Goal: Task Accomplishment & Management: Use online tool/utility

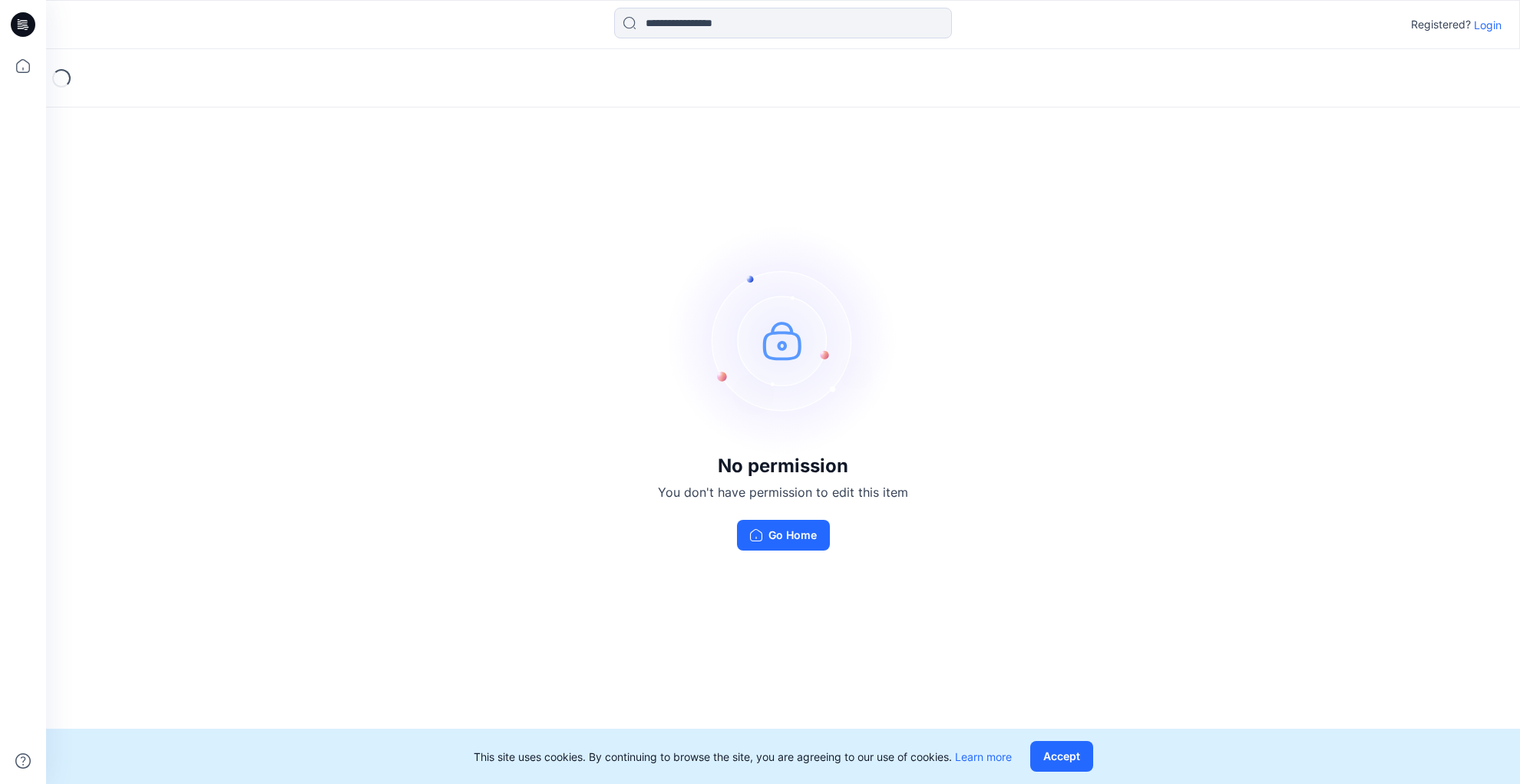
click at [1487, 23] on p "Login" at bounding box center [1487, 25] width 28 height 16
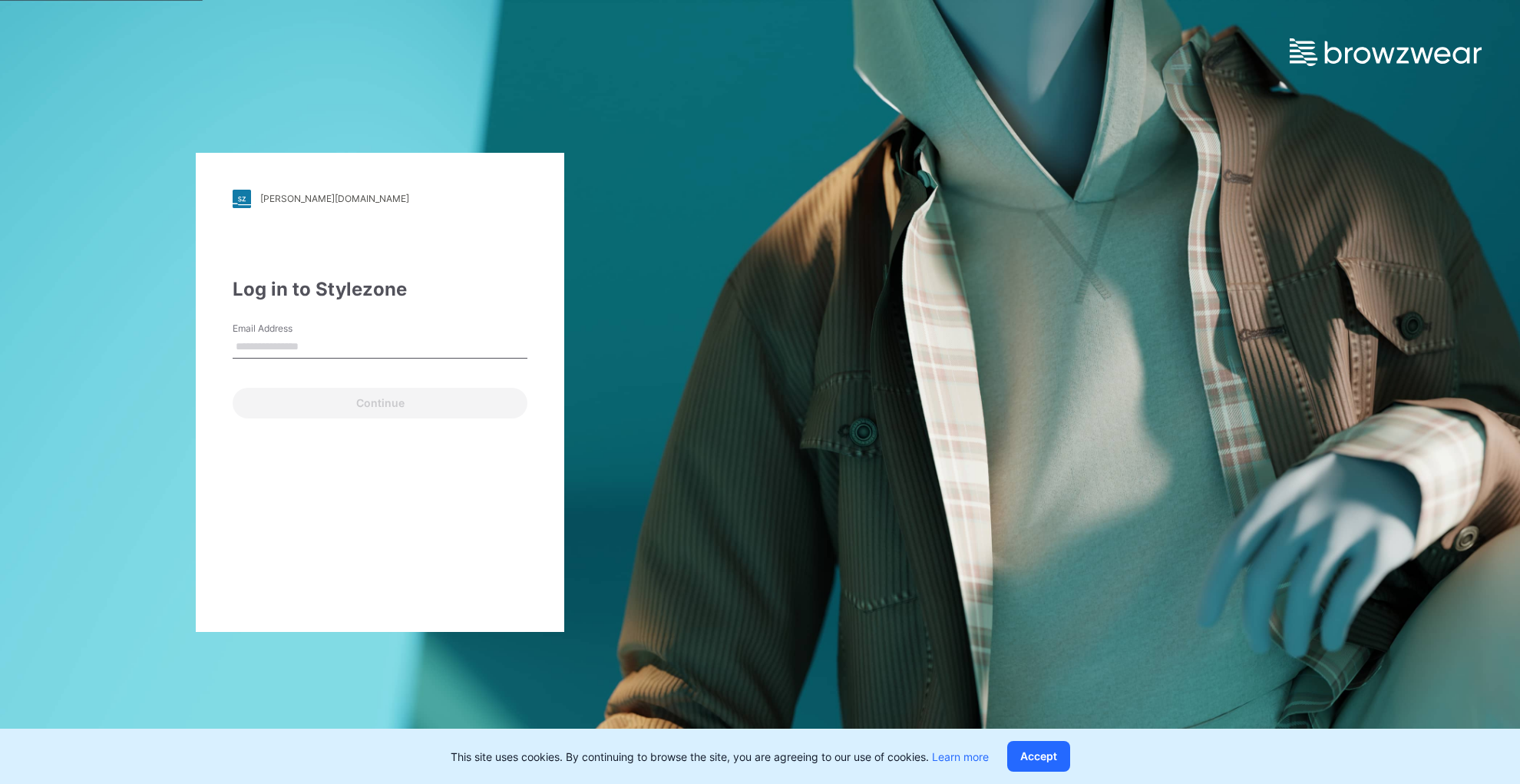
type input "**********"
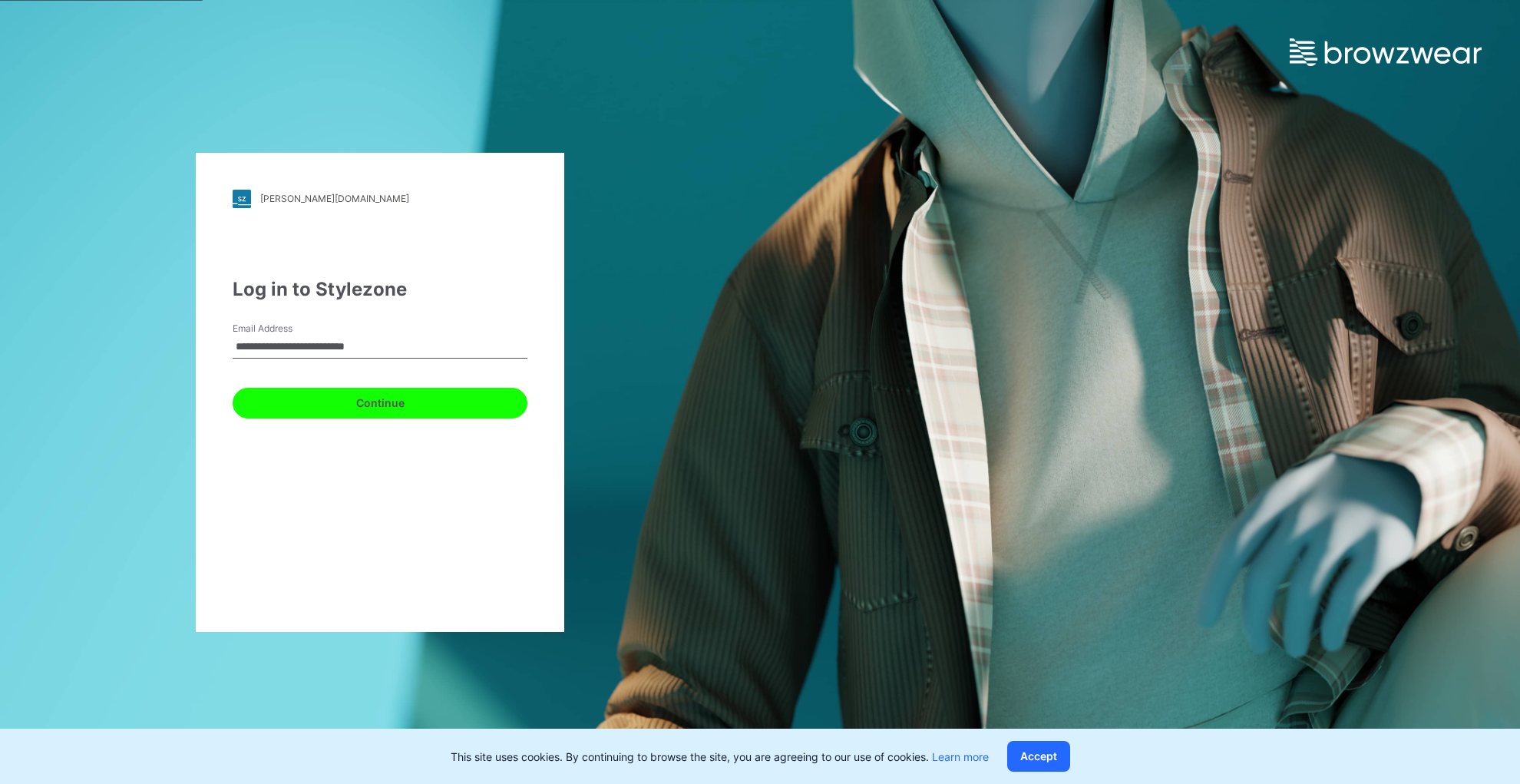
click at [364, 409] on button "Continue" at bounding box center [380, 403] width 295 height 30
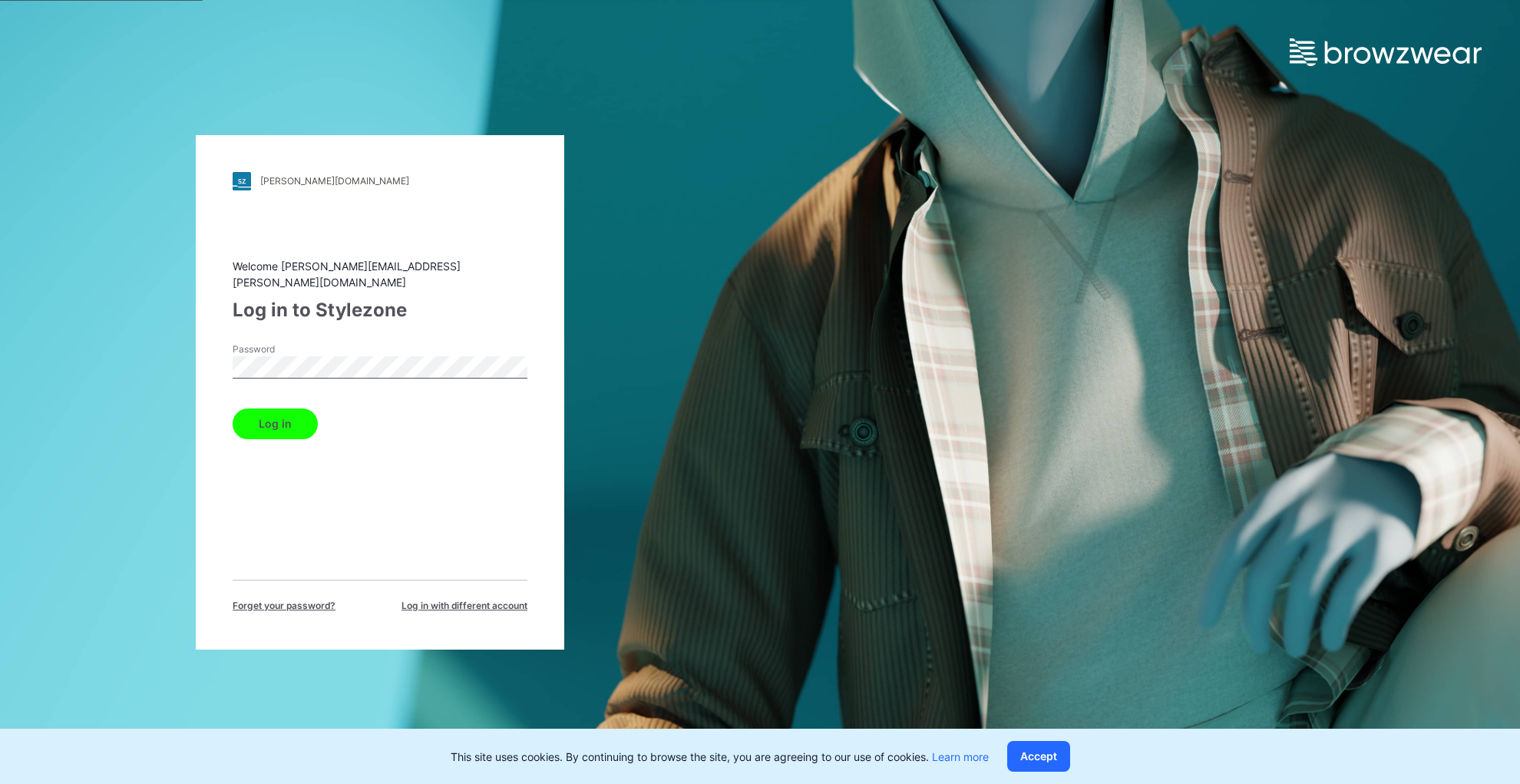
click at [257, 424] on button "Log in" at bounding box center [274, 424] width 85 height 30
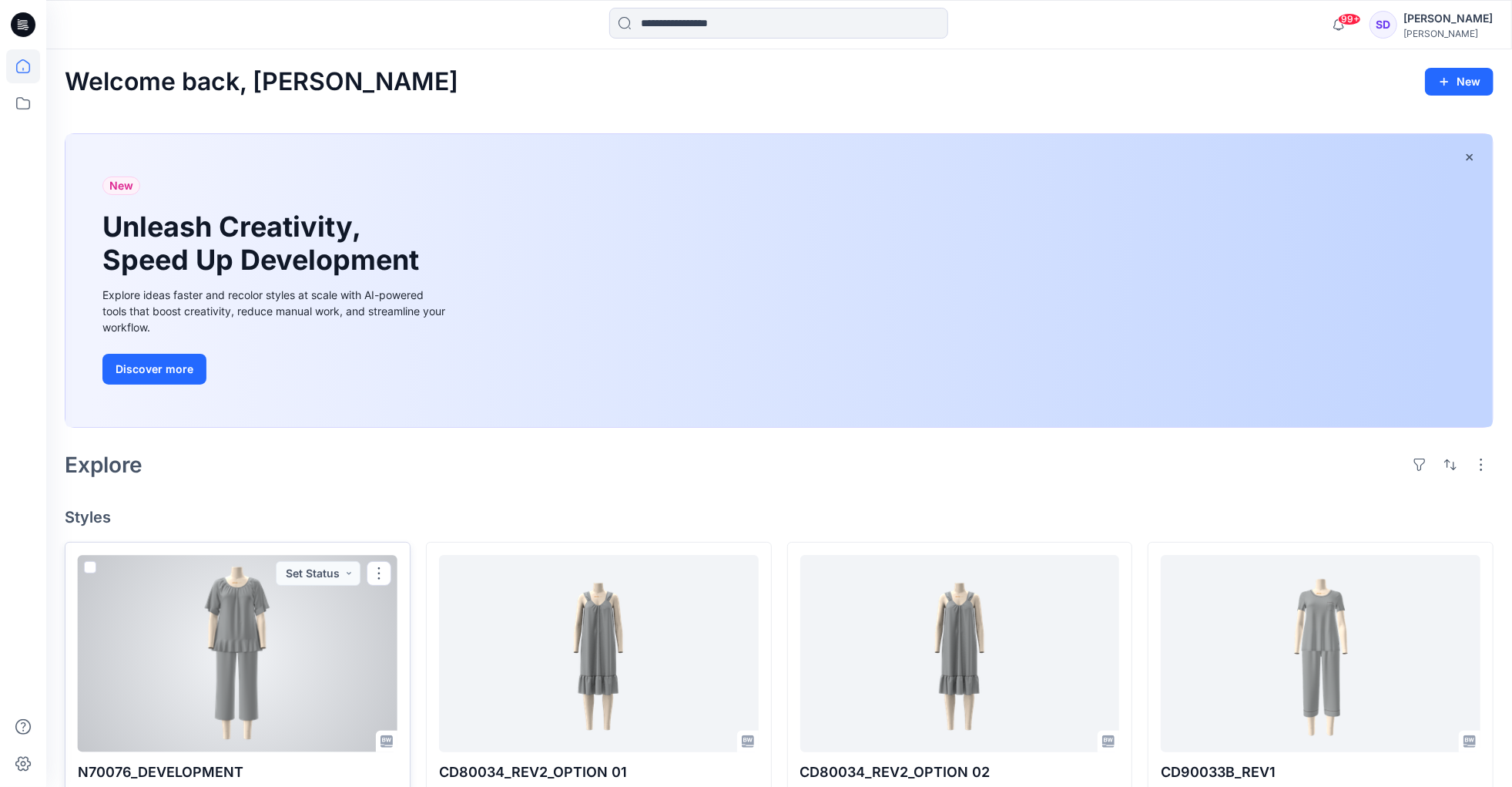
click at [232, 633] on div at bounding box center [238, 652] width 319 height 197
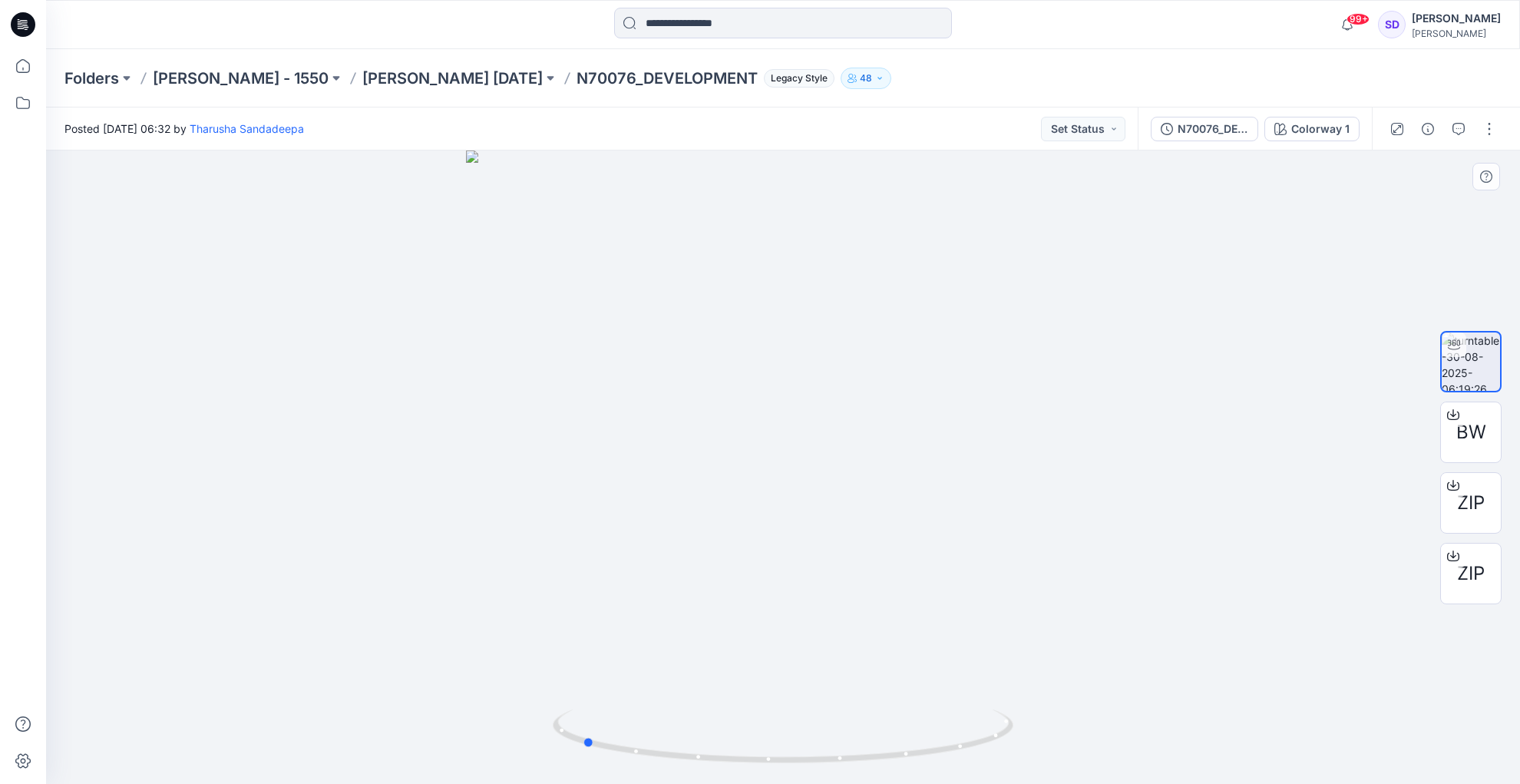
drag, startPoint x: 786, startPoint y: 762, endPoint x: 1045, endPoint y: 749, distance: 259.3
click at [1045, 749] on div at bounding box center [783, 467] width 1474 height 633
drag, startPoint x: 587, startPoint y: 745, endPoint x: 809, endPoint y: 774, distance: 223.9
click at [809, 767] on icon at bounding box center [784, 738] width 464 height 57
drag, startPoint x: 802, startPoint y: 760, endPoint x: 789, endPoint y: 762, distance: 13.2
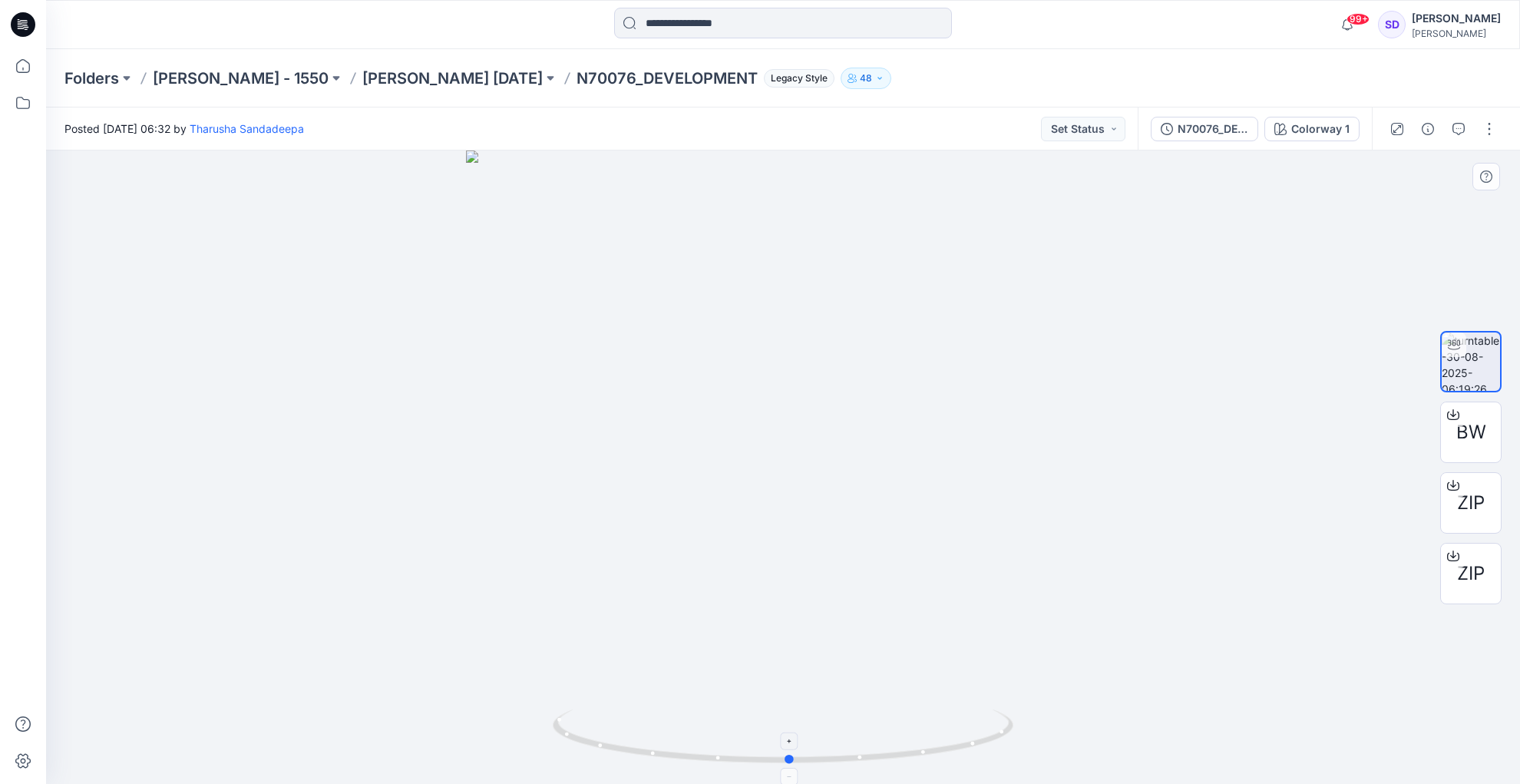
click at [789, 762] on circle at bounding box center [790, 759] width 9 height 9
